Goal: Task Accomplishment & Management: Complete application form

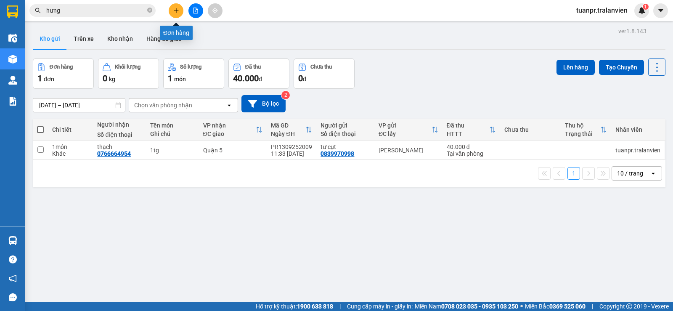
click at [176, 10] on icon "plus" at bounding box center [176, 10] width 0 height 5
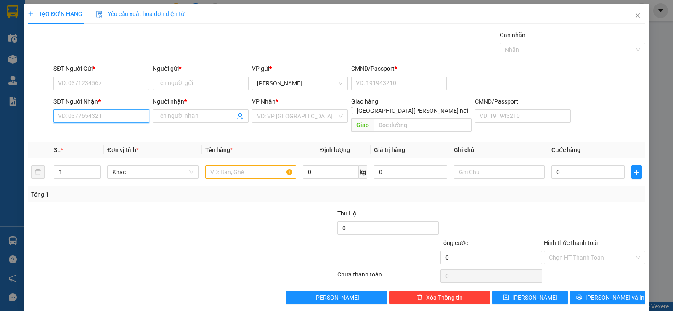
drag, startPoint x: 103, startPoint y: 116, endPoint x: 459, endPoint y: 178, distance: 361.8
click at [103, 116] on input "SĐT Người Nhận *" at bounding box center [101, 115] width 96 height 13
type input "0913281078"
click at [110, 132] on div "0913281078 - [PERSON_NAME]" at bounding box center [100, 132] width 85 height 9
type input "NHÂN"
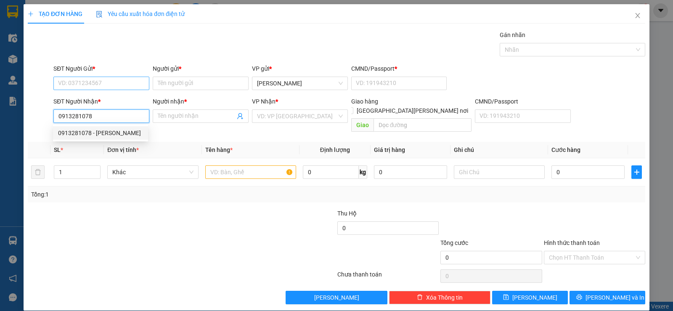
type input "058078005045"
type input "0913281078"
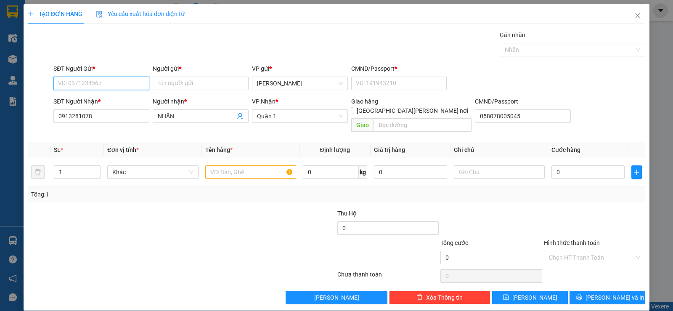
click at [120, 86] on input "SĐT Người Gửi *" at bounding box center [101, 83] width 96 height 13
drag, startPoint x: 112, startPoint y: 103, endPoint x: 121, endPoint y: 113, distance: 13.4
click at [112, 103] on div "0949088887 - [PERSON_NAME]" at bounding box center [100, 99] width 85 height 9
type input "0949088887"
type input "dung"
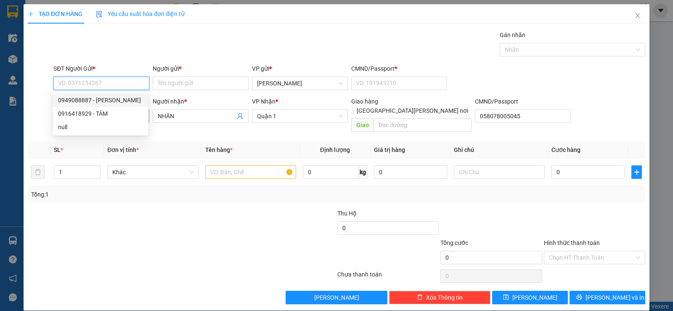
type input "058068005843"
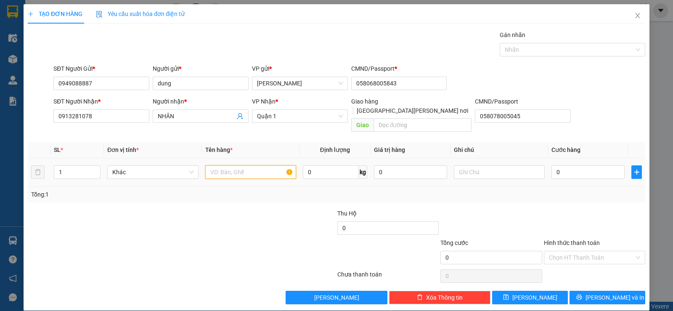
click at [256, 165] on input "text" at bounding box center [250, 171] width 91 height 13
type input "1 xốp"
type input "3"
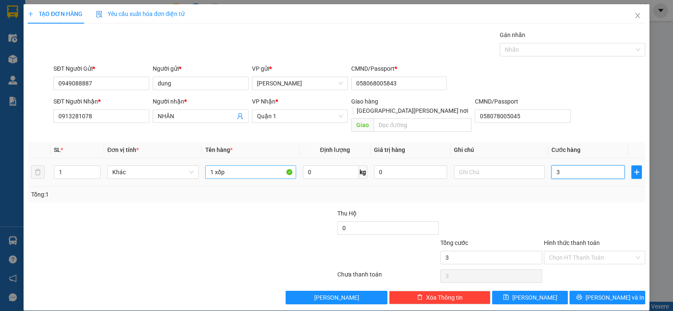
type input "30"
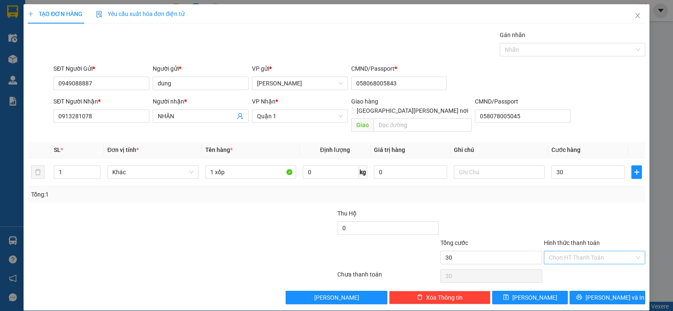
type input "30.000"
click at [589, 253] on input "Hình thức thanh toán" at bounding box center [591, 257] width 85 height 13
click at [575, 264] on div "Tại văn phòng" at bounding box center [589, 264] width 90 height 9
type input "0"
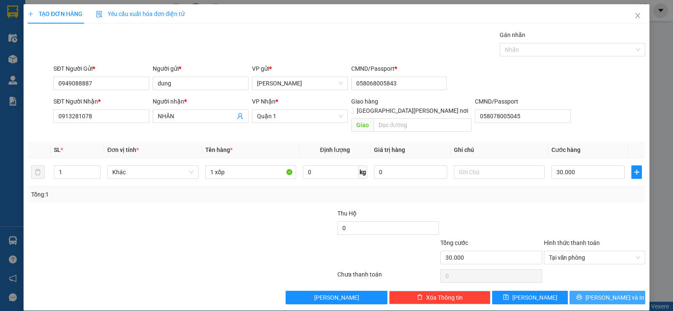
click at [605, 293] on span "[PERSON_NAME] và In" at bounding box center [614, 297] width 59 height 9
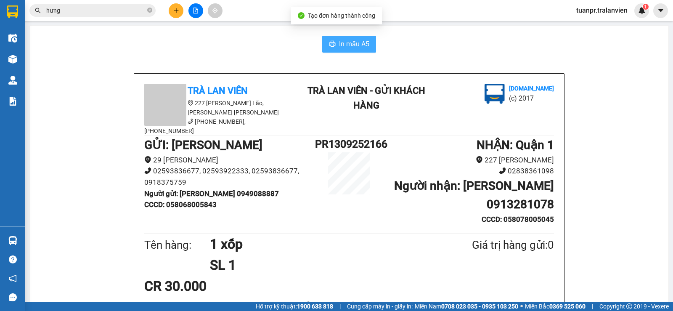
click at [346, 46] on span "In mẫu A5" at bounding box center [354, 44] width 30 height 11
click at [94, 9] on input "hưng" at bounding box center [95, 10] width 99 height 9
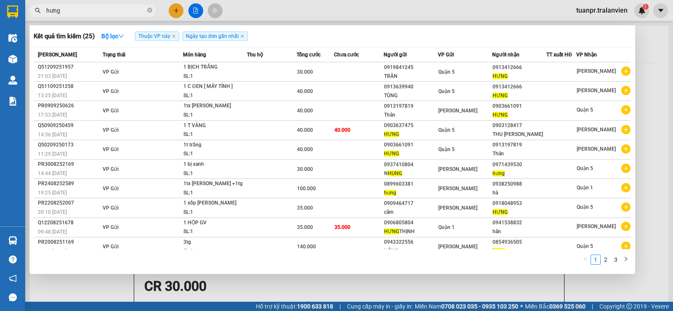
click at [94, 9] on input "hưng" at bounding box center [95, 10] width 99 height 9
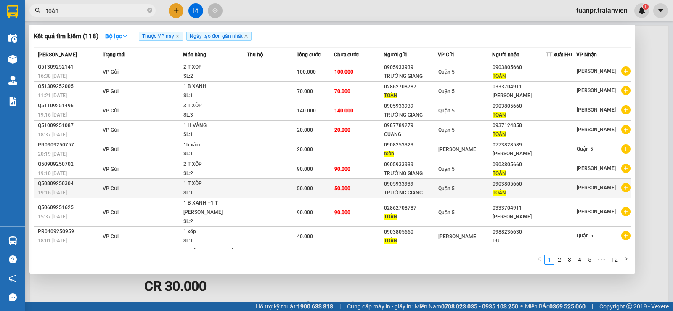
scroll to position [8, 0]
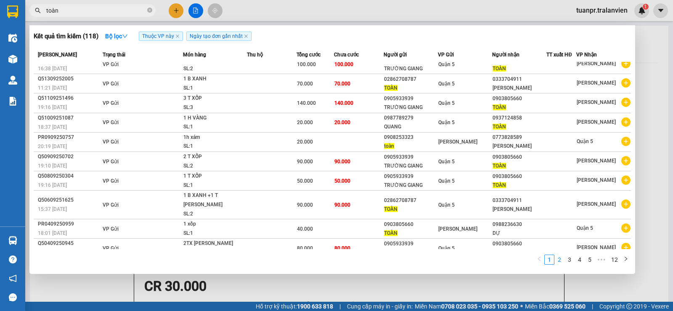
type input "toàn"
click at [561, 257] on link "2" at bounding box center [559, 259] width 9 height 9
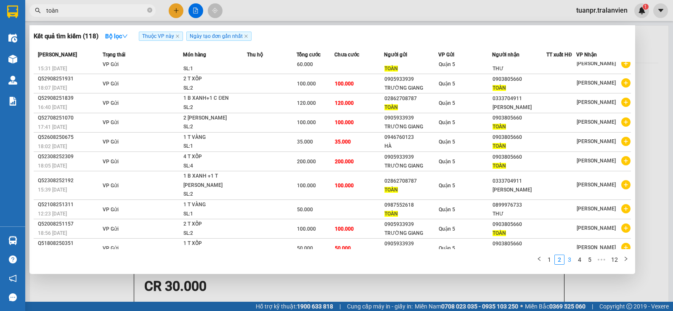
click at [569, 259] on link "3" at bounding box center [569, 259] width 9 height 9
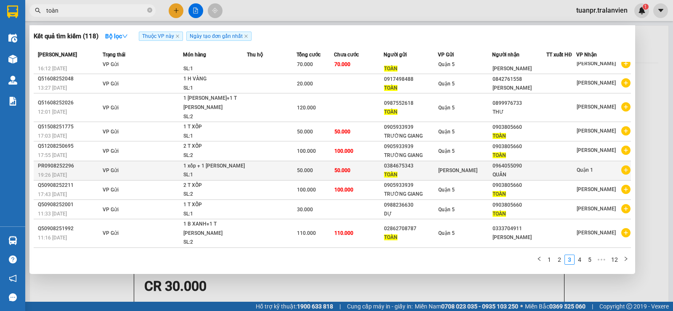
click at [473, 166] on div "[PERSON_NAME]" at bounding box center [464, 170] width 53 height 9
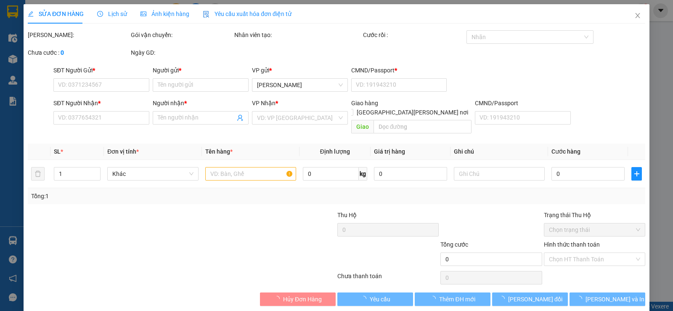
type input "0384675343"
type input "TOÀN"
type input "1"
type input "0964055090"
type input "QUÂN"
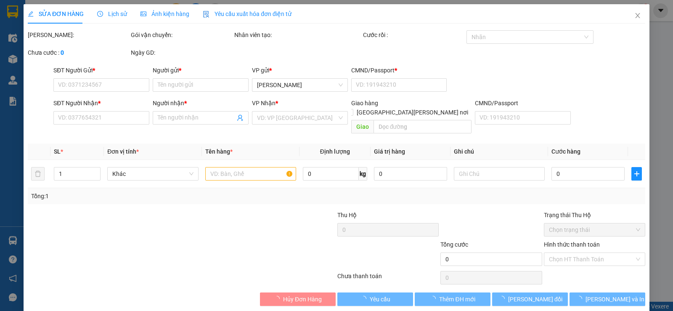
type input "50.000"
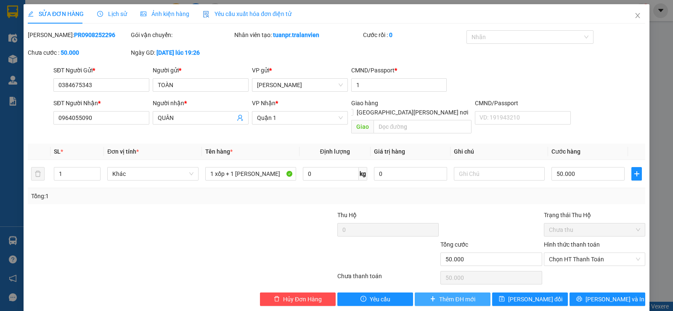
click at [454, 294] on span "Thêm ĐH mới" at bounding box center [457, 298] width 36 height 9
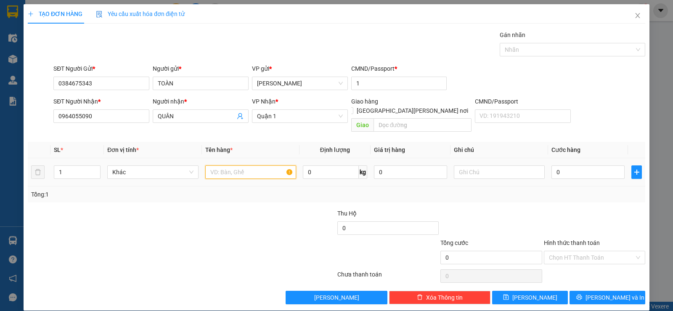
click at [267, 165] on input "text" at bounding box center [250, 171] width 91 height 13
type input "1 xốp"
type input "3"
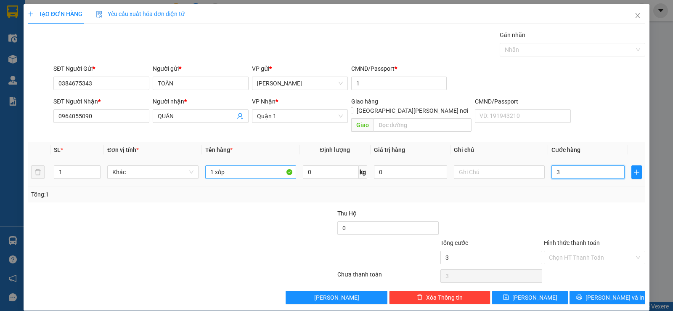
type input "30"
type input "30.000"
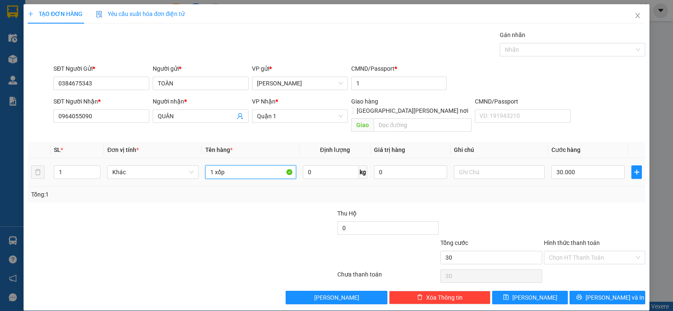
type input "30.000"
click at [236, 165] on input "1 xốp" at bounding box center [250, 171] width 91 height 13
type input "1 xốp +1 thùng nylon trắng"
click at [581, 165] on input "30.000" at bounding box center [587, 171] width 73 height 13
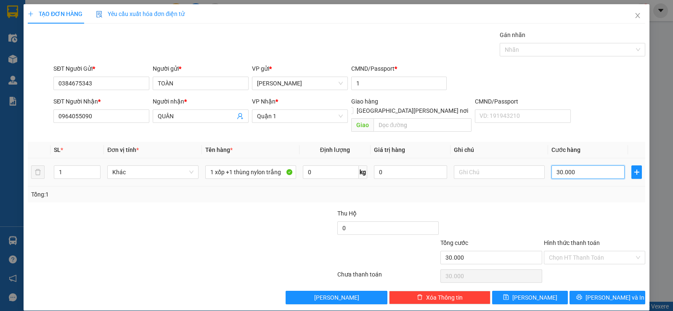
type input "5"
type input "50"
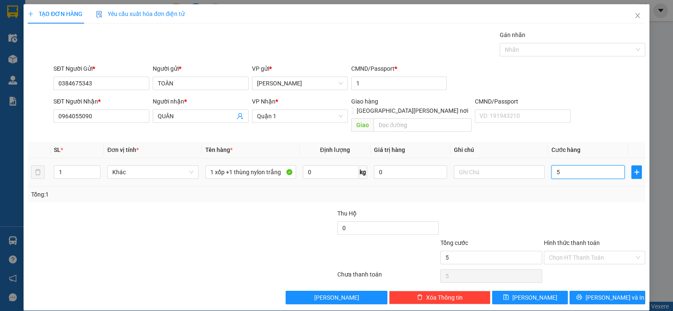
type input "50"
type input "50.000"
click at [620, 251] on input "Hình thức thanh toán" at bounding box center [591, 257] width 85 height 13
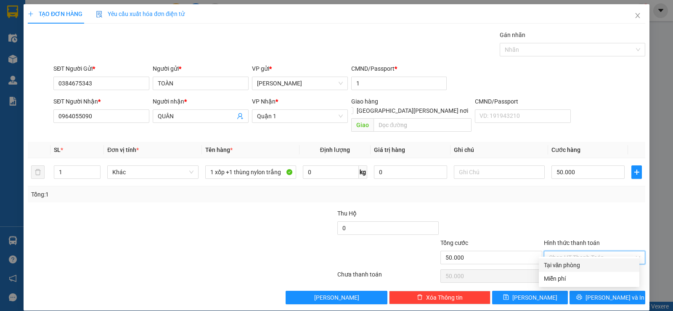
click at [596, 264] on div "Tại văn phòng" at bounding box center [589, 264] width 90 height 9
type input "0"
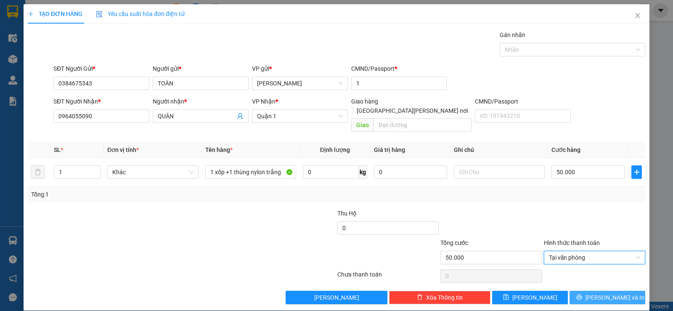
click at [612, 293] on span "[PERSON_NAME] và In" at bounding box center [614, 297] width 59 height 9
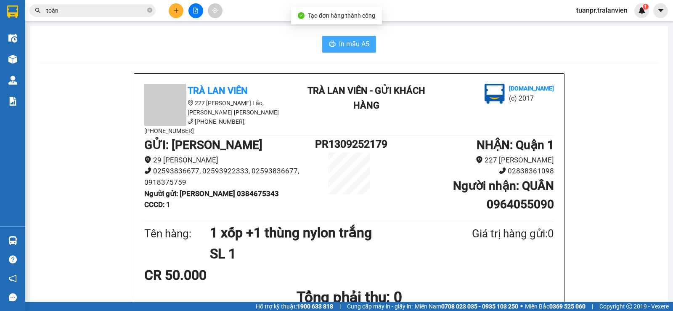
click at [349, 42] on span "In mẫu A5" at bounding box center [354, 44] width 30 height 11
